Goal: Task Accomplishment & Management: Use online tool/utility

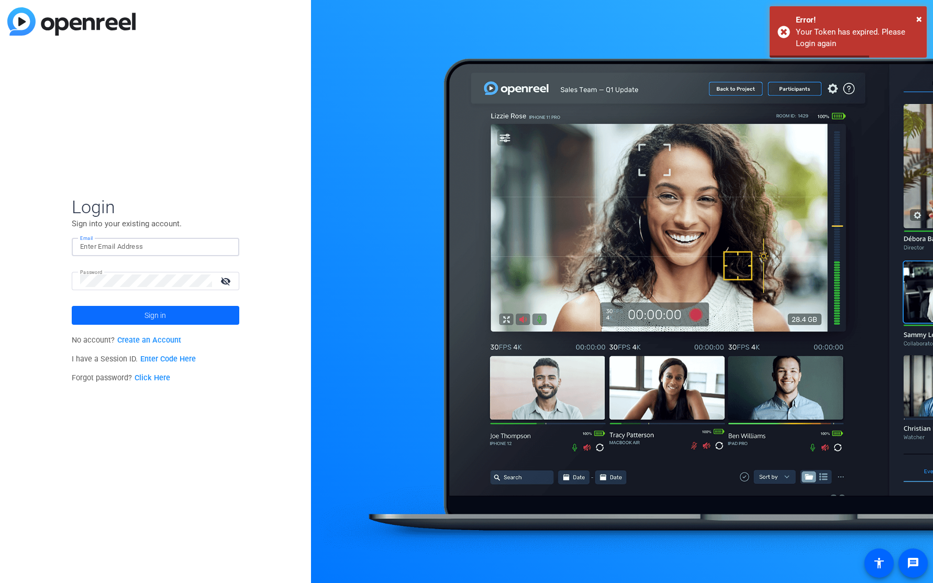
type input "[PERSON_NAME][EMAIL_ADDRESS][DOMAIN_NAME]"
click at [148, 310] on span "Sign in" at bounding box center [155, 315] width 21 height 26
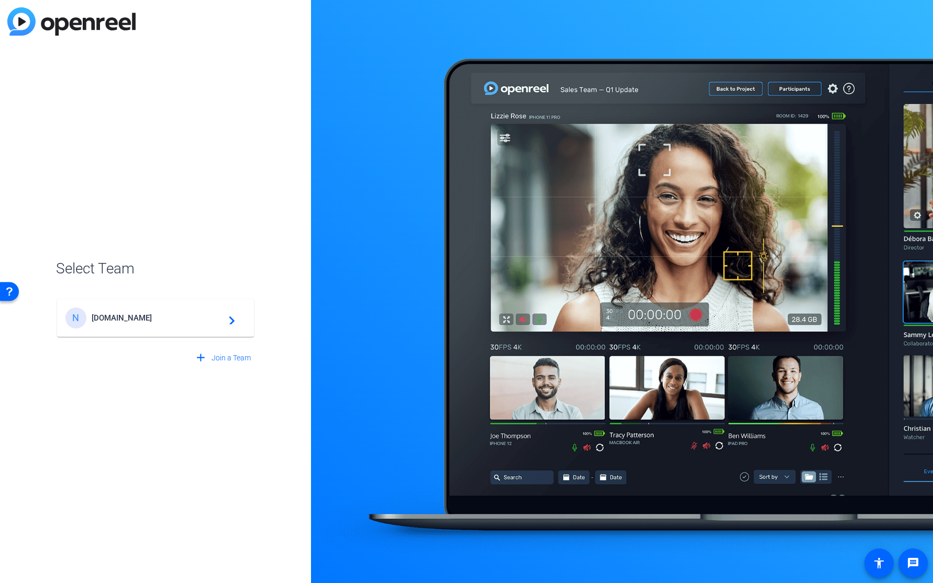
click at [130, 325] on div "N [DOMAIN_NAME] navigate_next" at bounding box center [155, 317] width 180 height 21
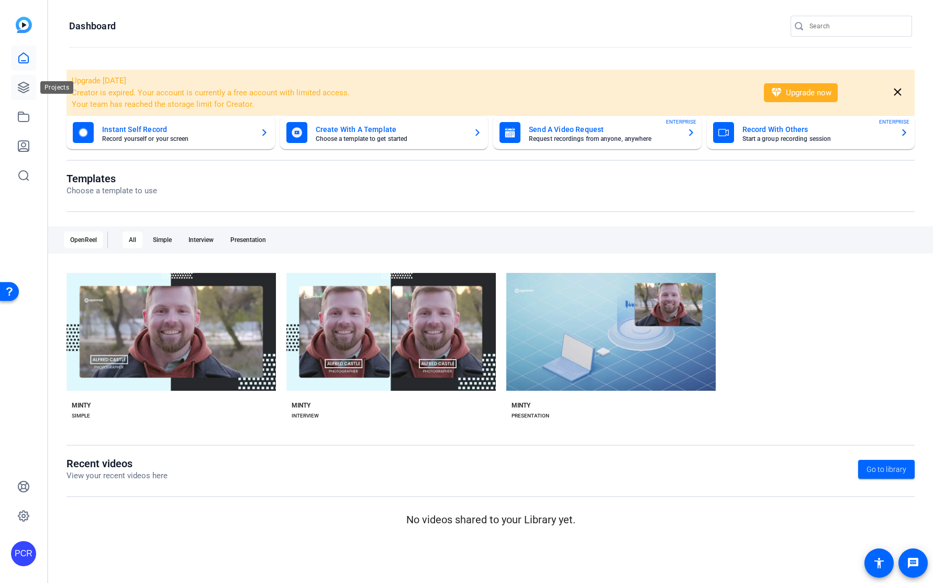
click at [19, 82] on icon at bounding box center [23, 87] width 13 height 13
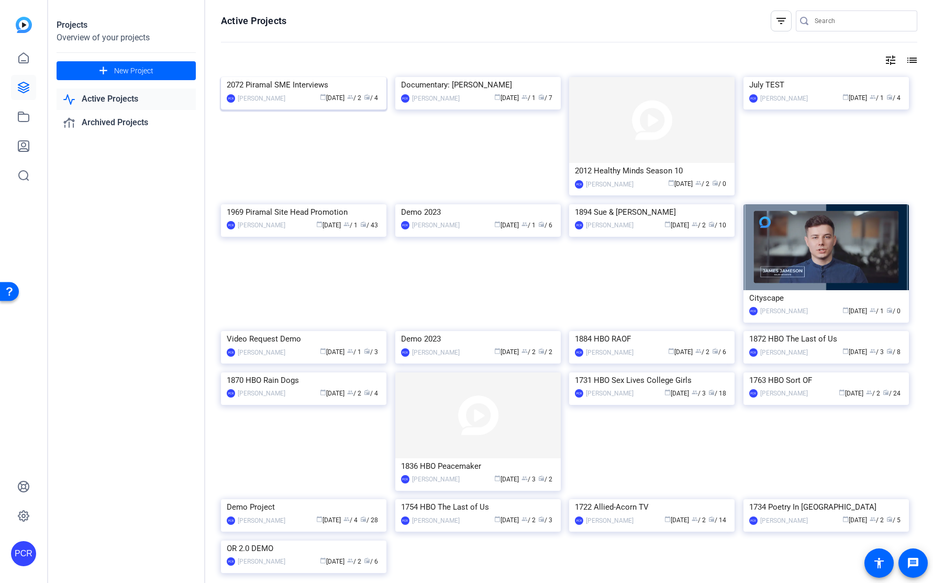
click at [299, 77] on img at bounding box center [303, 77] width 165 height 0
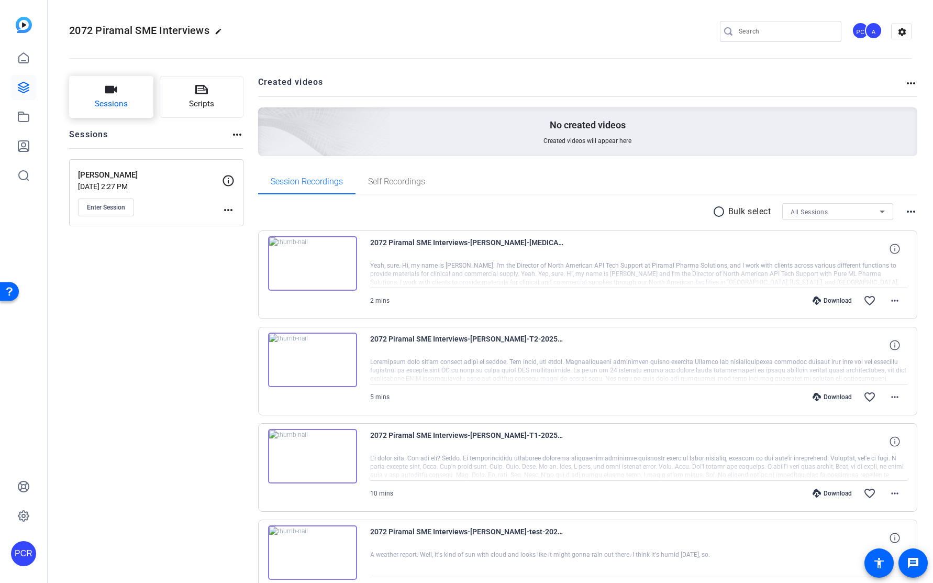
click at [112, 94] on icon "button" at bounding box center [111, 89] width 13 height 13
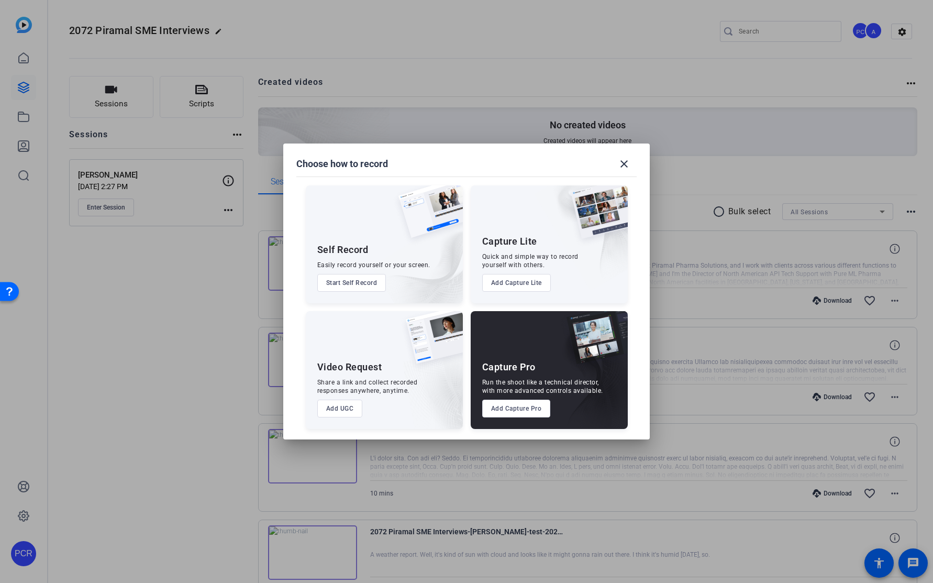
click at [521, 406] on button "Add Capture Pro" at bounding box center [516, 408] width 69 height 18
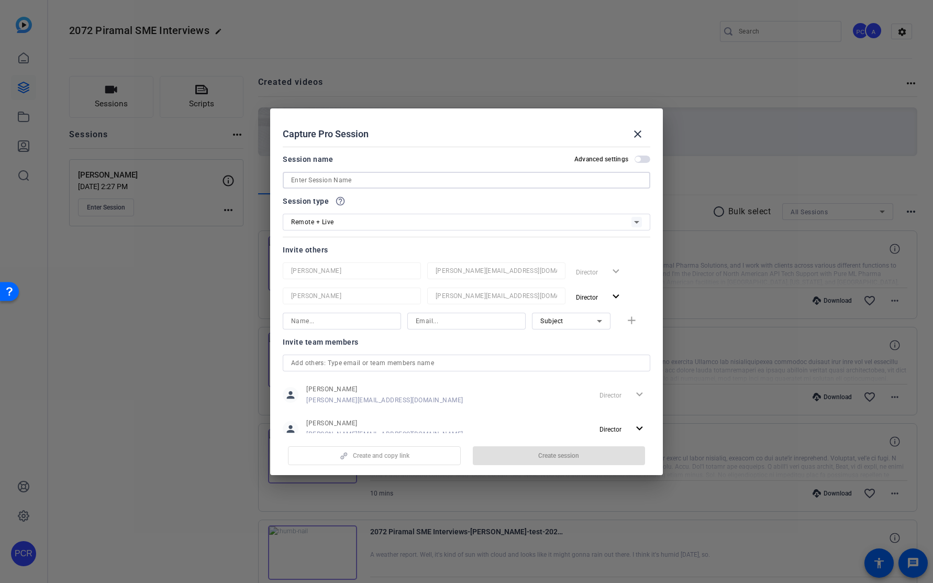
click at [328, 178] on input at bounding box center [466, 180] width 351 height 13
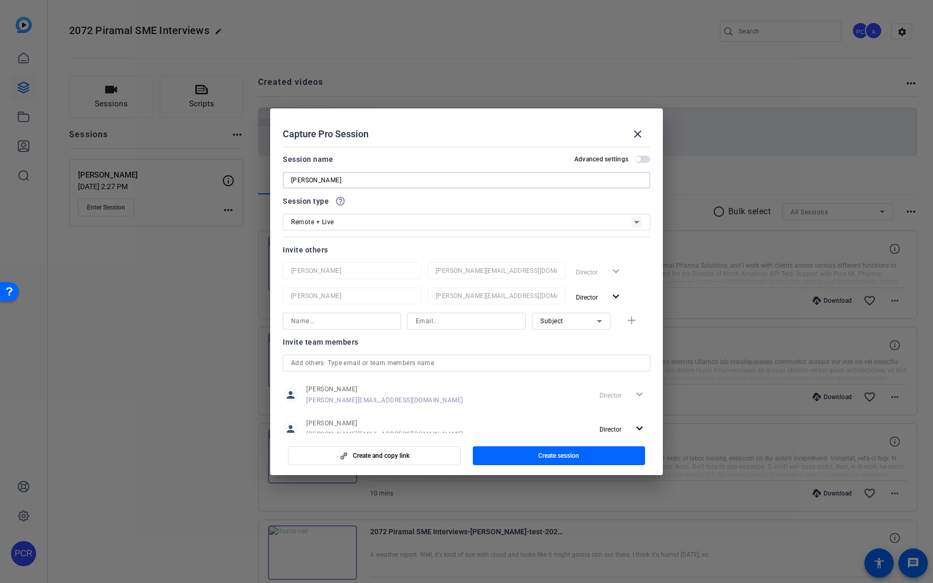
type input "[PERSON_NAME]"
click at [358, 217] on div "Remote + Live" at bounding box center [461, 221] width 340 height 13
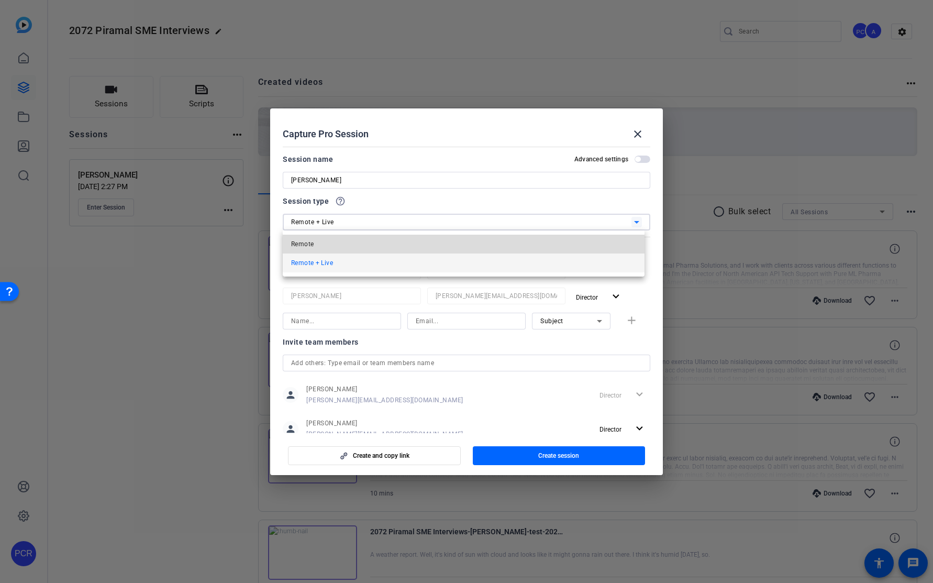
click at [349, 240] on mat-option "Remote" at bounding box center [464, 244] width 362 height 19
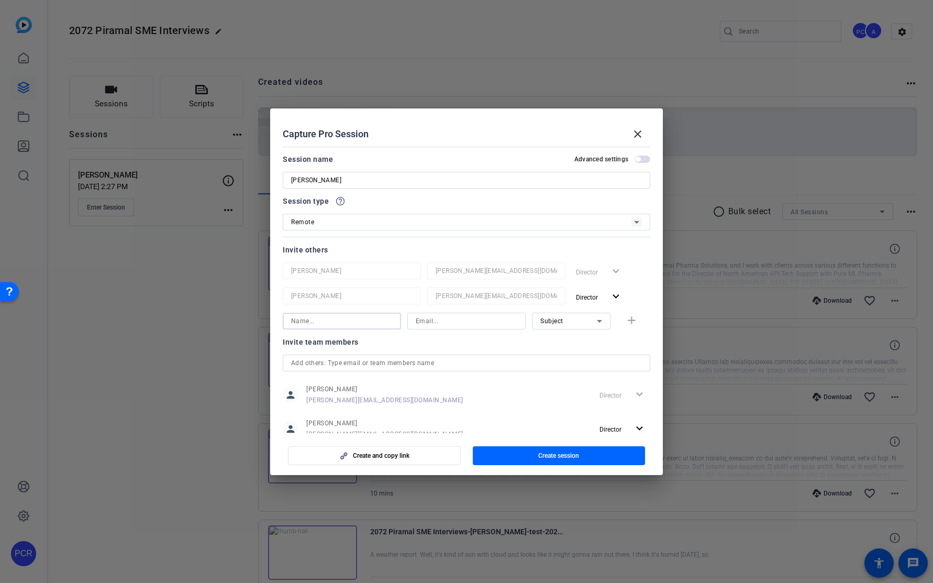
click at [338, 324] on input at bounding box center [342, 321] width 102 height 13
type input "[PERSON_NAME]"
click at [469, 325] on input at bounding box center [467, 321] width 102 height 13
type input "[PERSON_NAME][EMAIL_ADDRESS][PERSON_NAME][DOMAIN_NAME]"
click at [576, 321] on div "Subject" at bounding box center [568, 320] width 57 height 13
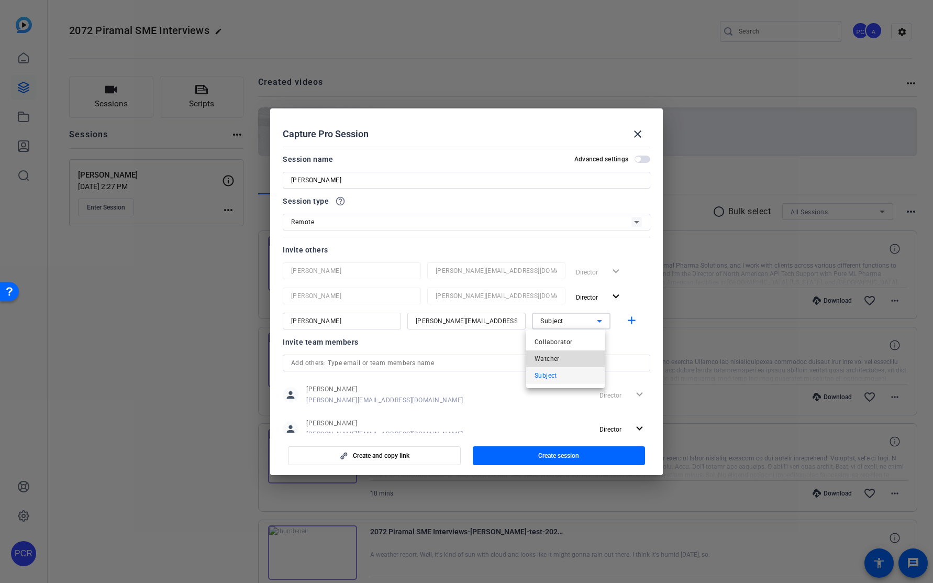
click at [564, 354] on mat-option "Watcher" at bounding box center [565, 358] width 79 height 17
click at [628, 320] on mat-icon "add" at bounding box center [631, 320] width 13 height 13
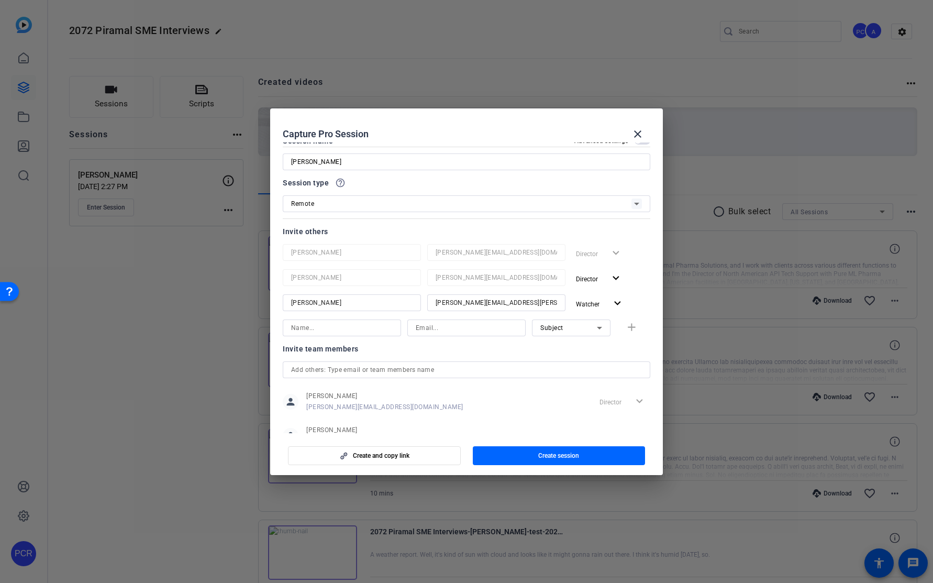
scroll to position [56, 0]
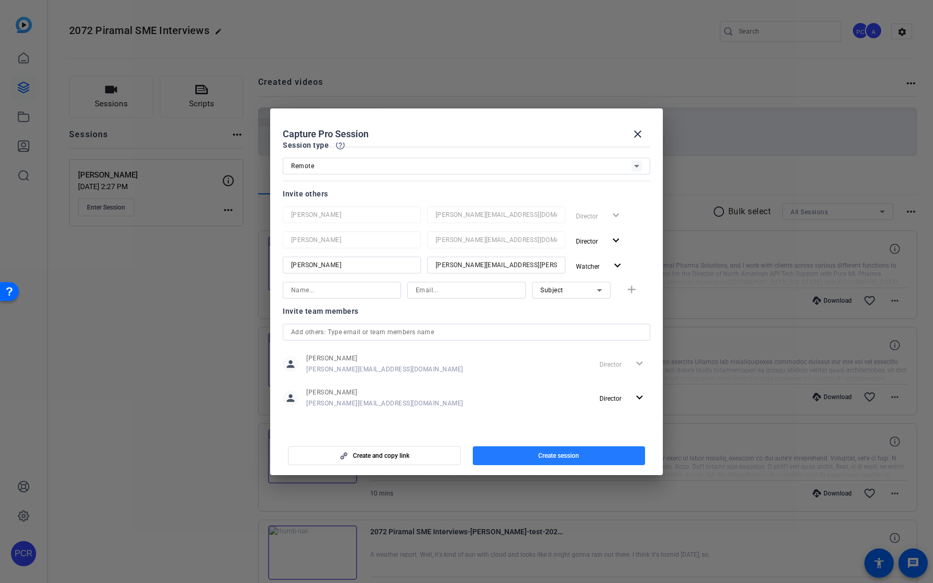
click at [526, 453] on span "button" at bounding box center [559, 455] width 173 height 25
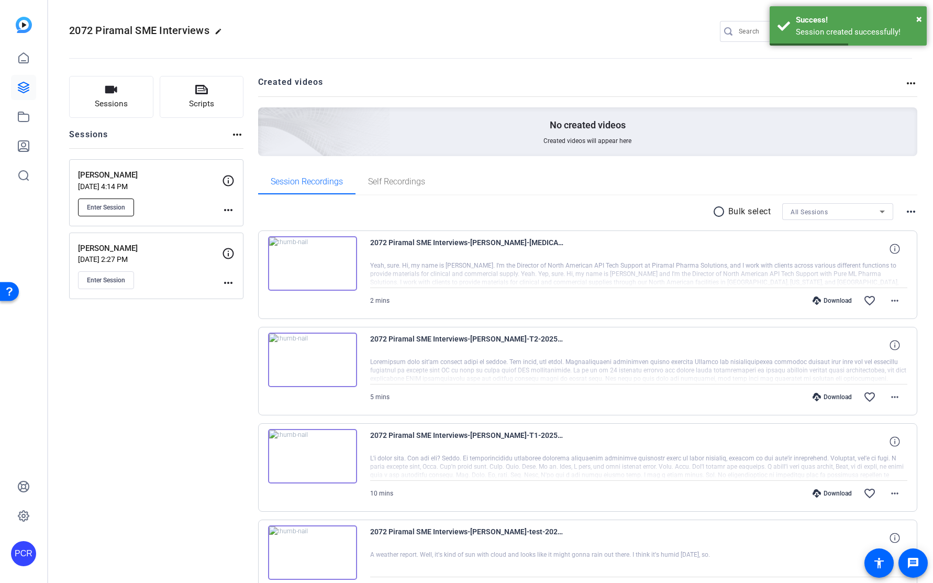
click at [99, 203] on span "Enter Session" at bounding box center [106, 207] width 38 height 8
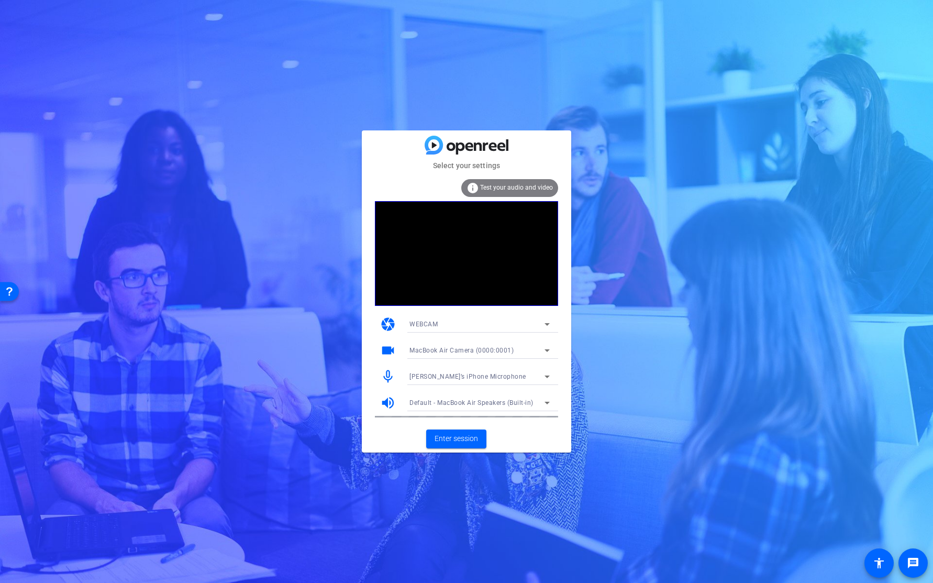
click at [455, 376] on span "Paul’s iPhone Microphone" at bounding box center [467, 376] width 117 height 7
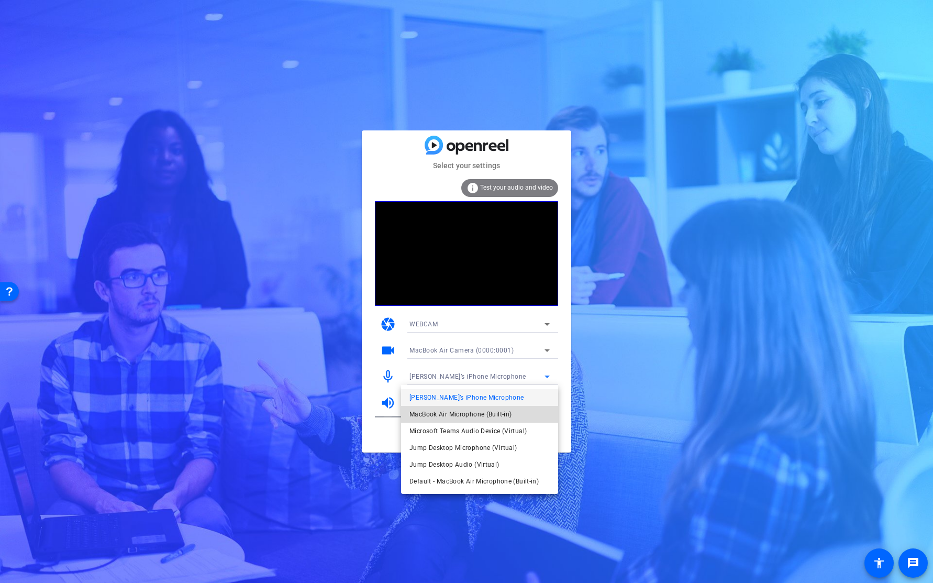
click at [476, 411] on span "MacBook Air Microphone (Built-in)" at bounding box center [460, 414] width 102 height 13
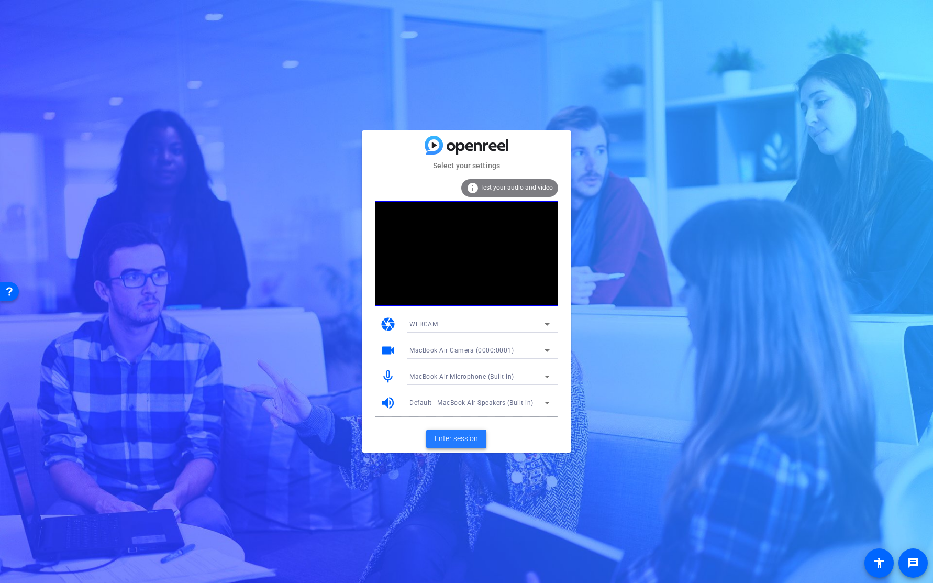
click at [457, 443] on span "Enter session" at bounding box center [456, 438] width 43 height 11
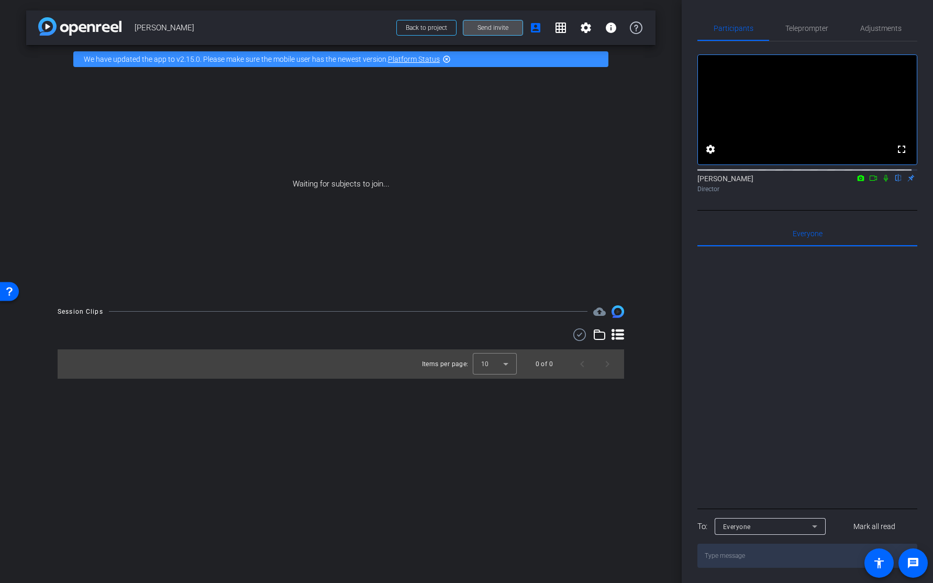
click at [478, 26] on span "Send invite" at bounding box center [493, 28] width 31 height 8
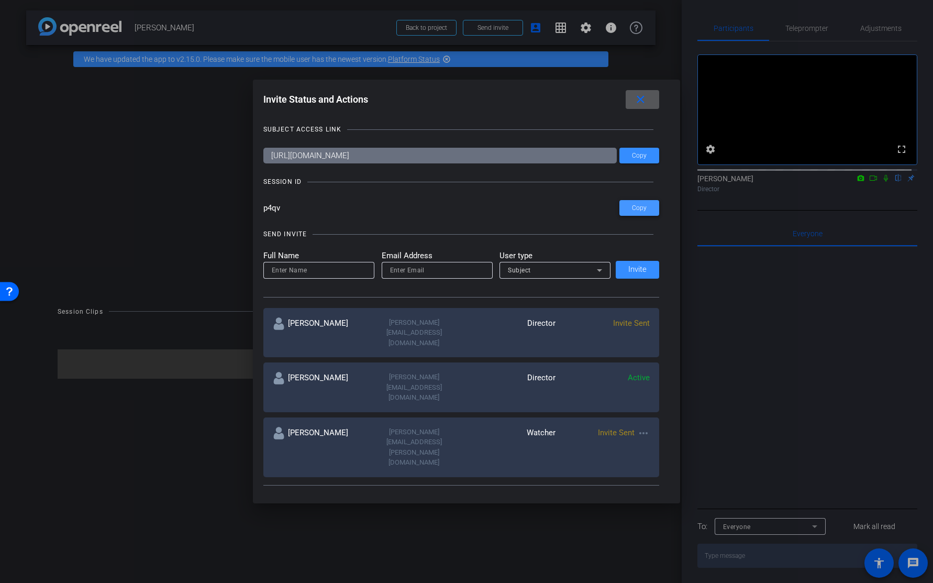
click at [632, 206] on span "Copy" at bounding box center [639, 208] width 15 height 8
click at [628, 92] on div "Invite Status and Actions close" at bounding box center [461, 99] width 396 height 19
click at [640, 97] on mat-icon "close" at bounding box center [640, 99] width 13 height 13
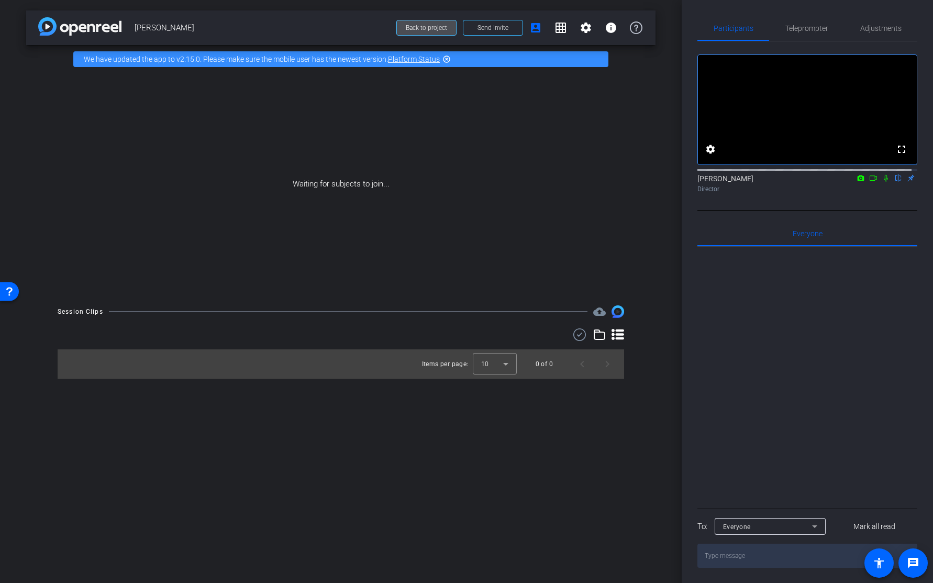
click at [405, 19] on span at bounding box center [426, 27] width 59 height 25
